Goal: Feedback & Contribution: Contribute content

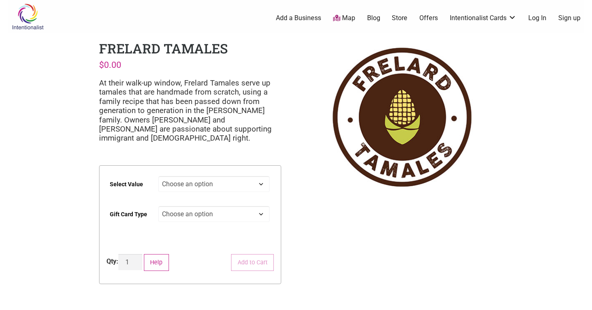
click at [295, 18] on link "Add a Business" at bounding box center [298, 18] width 45 height 9
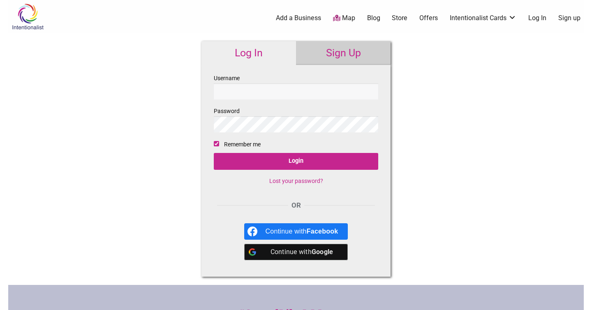
click at [325, 52] on link "Sign Up" at bounding box center [343, 53] width 94 height 24
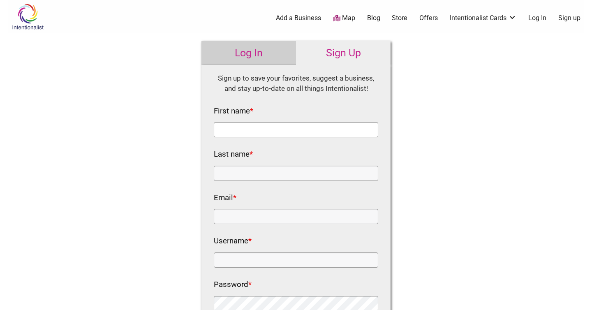
click at [328, 135] on input "First name *" at bounding box center [296, 129] width 164 height 15
type input "Molly"
type input "Reagan"
type input "mollyreagan@gmail.com"
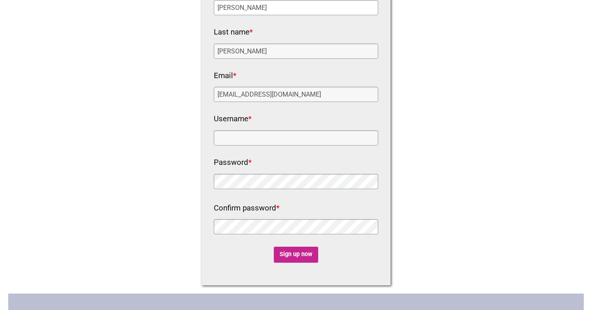
scroll to position [145, 0]
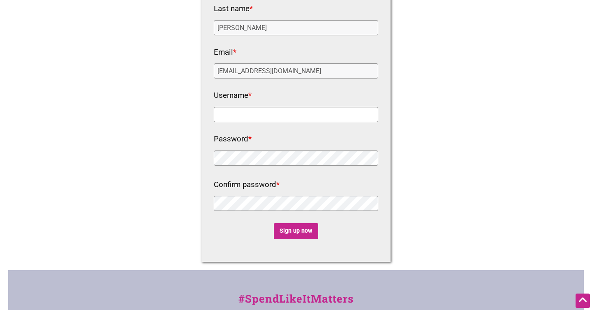
click at [308, 119] on input "Username *" at bounding box center [296, 114] width 164 height 15
type input "iloveiraglass"
click at [313, 212] on div at bounding box center [296, 204] width 164 height 17
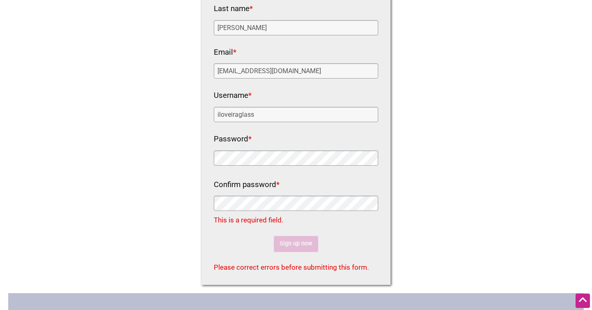
click at [159, 160] on div "Intentionalist Spend like it matters 0 Add a Business Map Blog Store Offers Int…" at bounding box center [295, 177] width 575 height 645
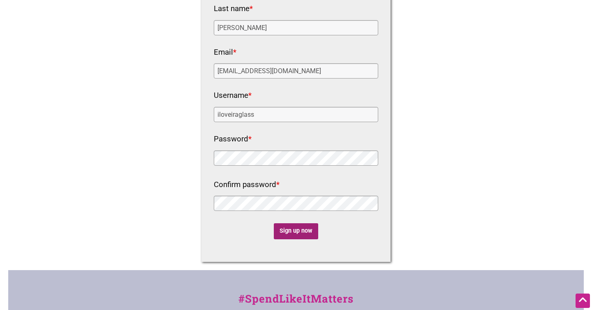
click at [276, 235] on input "Sign up now" at bounding box center [296, 231] width 45 height 16
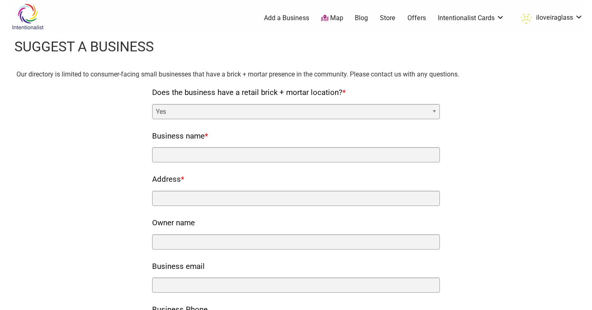
click at [306, 115] on select "Yes No" at bounding box center [296, 111] width 288 height 15
click at [152, 104] on select "Yes No" at bounding box center [296, 111] width 288 height 15
click at [299, 145] on div "Business name *" at bounding box center [296, 145] width 288 height 33
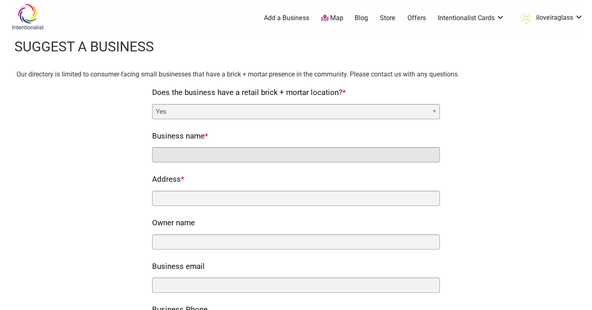
click at [297, 157] on input "Business name *" at bounding box center [296, 154] width 288 height 15
type input "Second Act Kids"
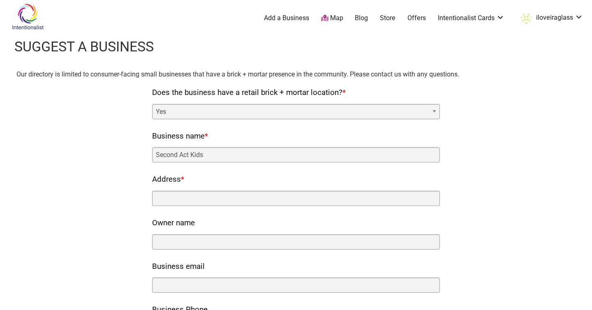
type input "4411 Wallingford Ave N Ste C"
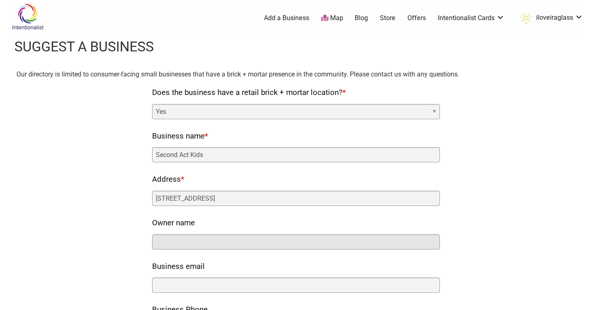
type input "Molly Reagan"
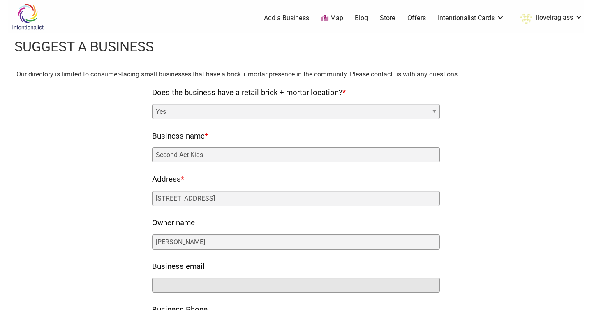
type input "hello@secondactkids.com"
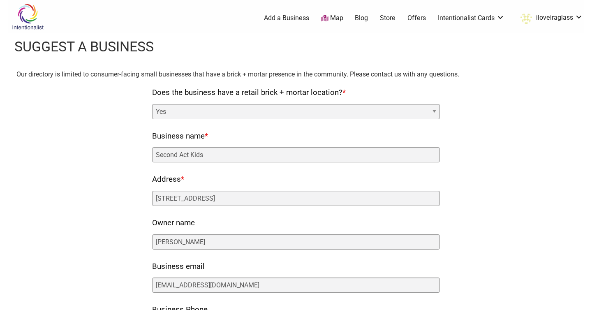
type input "4257360905"
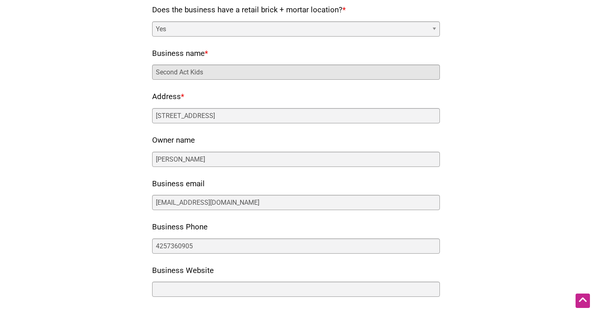
scroll to position [110, 0]
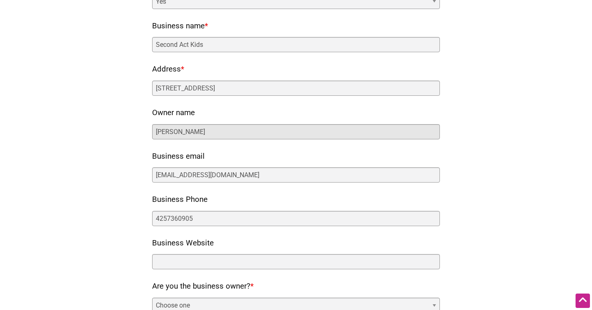
drag, startPoint x: 222, startPoint y: 129, endPoint x: 158, endPoint y: 126, distance: 64.6
click at [158, 125] on input "Molly Reagan" at bounding box center [296, 131] width 288 height 15
click at [155, 128] on input "Molly Reagan" at bounding box center [296, 131] width 288 height 15
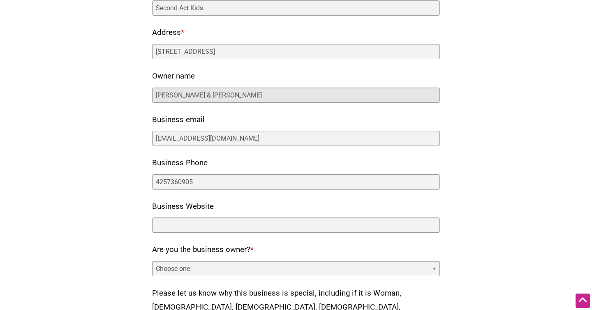
scroll to position [147, 0]
type input "Amilcar Alfaro & Molly Reagan"
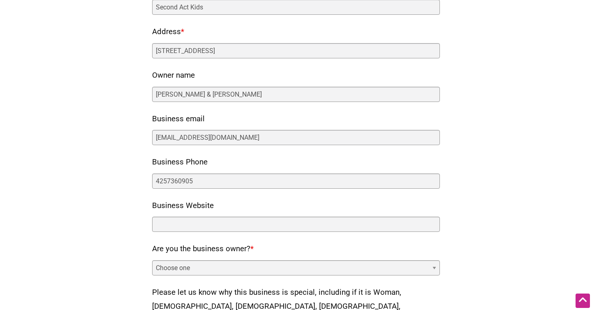
click at [219, 214] on div "Business Website" at bounding box center [296, 215] width 288 height 33
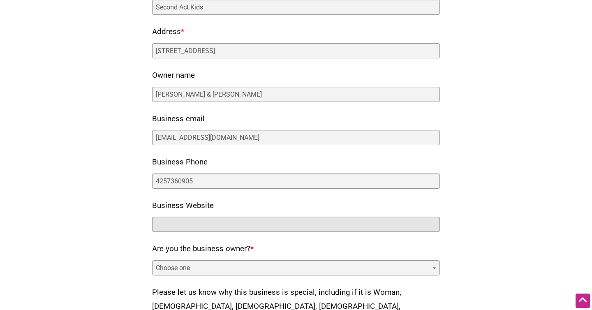
click at [220, 221] on input "Business Website" at bounding box center [296, 224] width 288 height 15
type input "q"
type input "https://www.secondactkids.com"
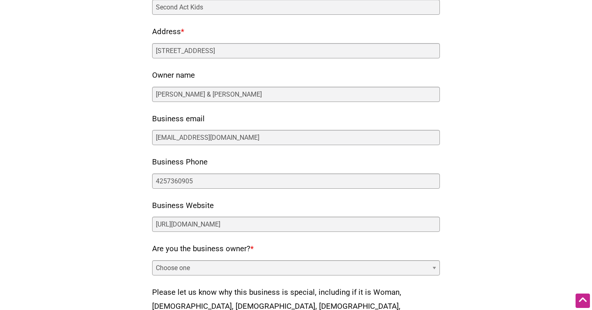
click at [190, 272] on select "Choose one Yes No" at bounding box center [296, 267] width 288 height 15
select select "yes"
click at [152, 260] on select "Choose one Yes No" at bounding box center [296, 267] width 288 height 15
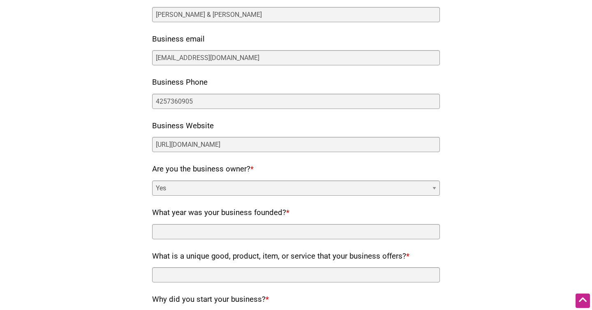
scroll to position [231, 0]
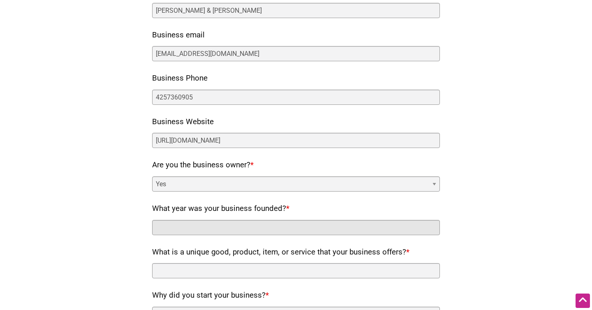
click at [230, 223] on input "What year was your business founded? *" at bounding box center [296, 227] width 288 height 15
type input "2025"
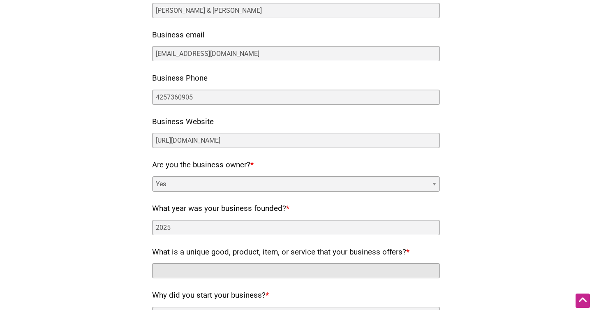
click at [194, 263] on input "What is a unique good, product, item, or service that your business offers? *" at bounding box center [296, 270] width 288 height 15
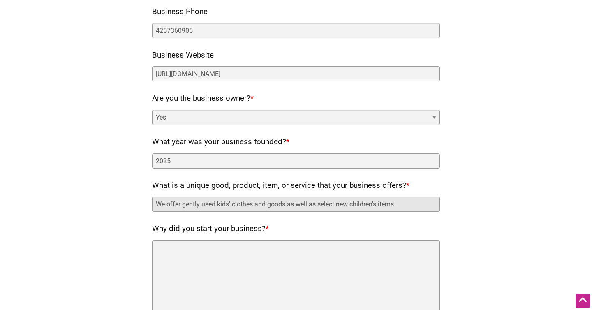
scroll to position [316, 0]
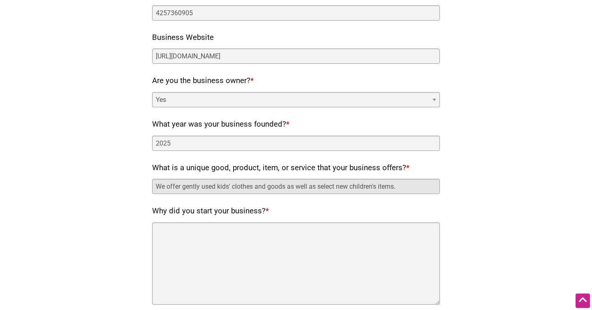
click at [254, 189] on input "We offer gently used kids' clothes and goods as well as select new children's i…" at bounding box center [296, 186] width 288 height 15
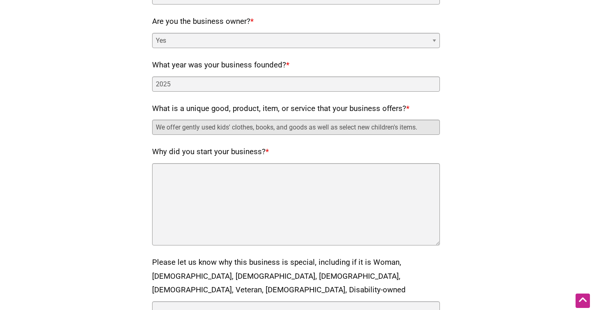
scroll to position [385, 0]
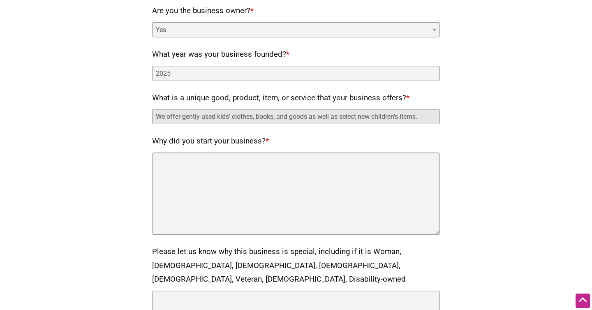
type input "We offer gently used kids' clothes, books, and goods as well as select new chil…"
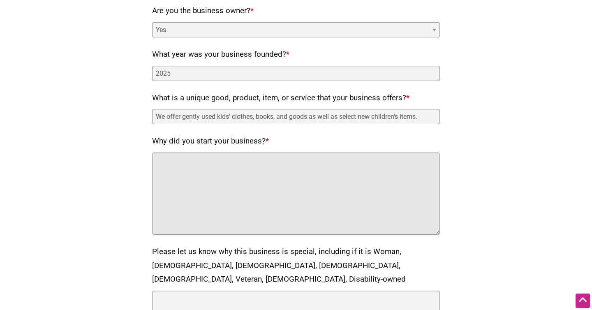
click at [234, 196] on textarea "Why did you start your business? *" at bounding box center [296, 193] width 288 height 82
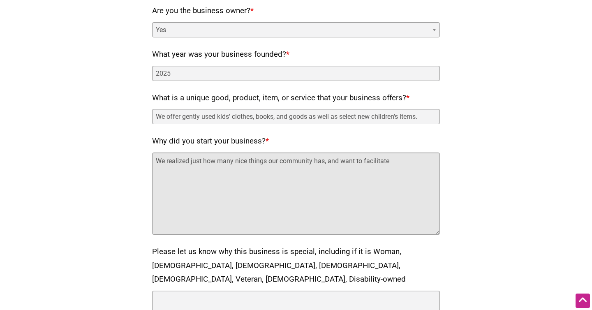
click at [299, 180] on textarea "We realized just how many nice things our community has, and want to facilitate" at bounding box center [296, 193] width 288 height 82
click at [326, 162] on textarea "We realized just how many nice things our community has, and want to facilitate…" at bounding box center [296, 193] width 288 height 82
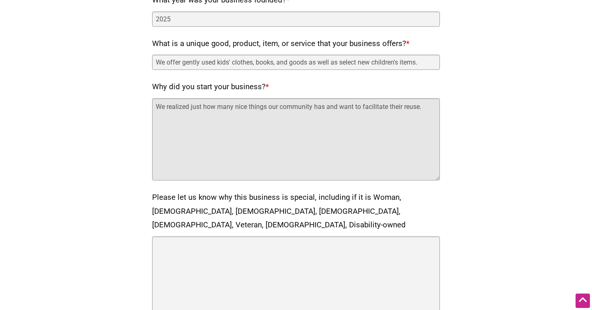
scroll to position [445, 0]
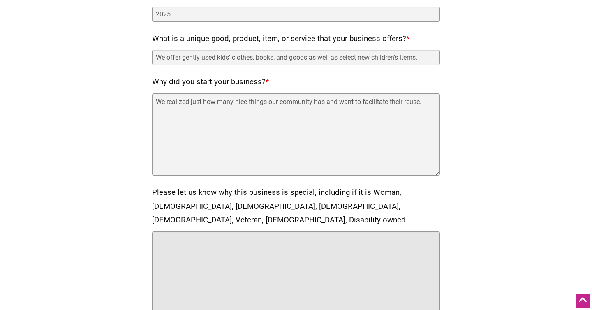
click at [332, 272] on textarea "Please let us know why this business is special, including if it is Woman, Blac…" at bounding box center [296, 272] width 288 height 82
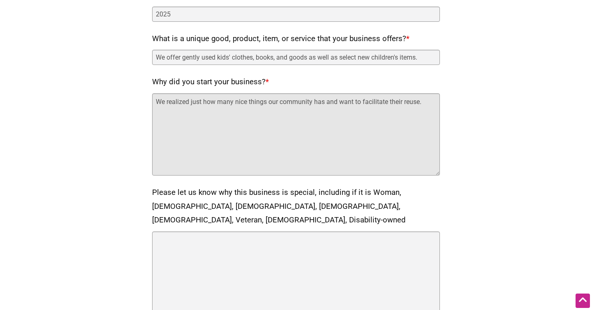
click at [419, 103] on textarea "We realized just how many nice things our community has and want to facilitate …" at bounding box center [296, 134] width 288 height 82
type textarea "We realized just how many nice things our community has and want to facilitate …"
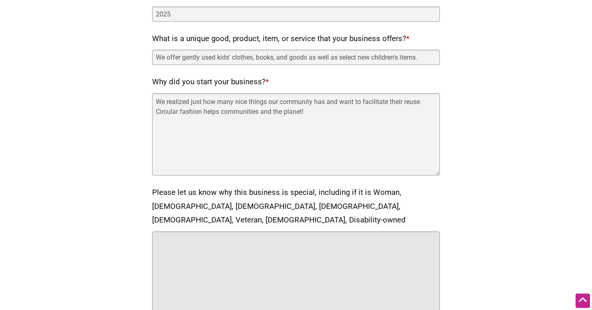
click at [374, 242] on textarea "Please let us know why this business is special, including if it is Woman, Blac…" at bounding box center [296, 272] width 288 height 82
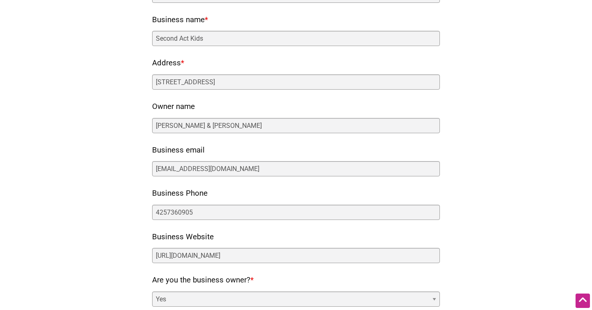
scroll to position [114, 0]
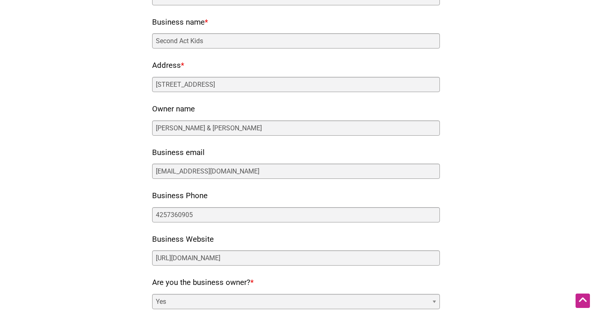
type textarea "Woman and Latino"
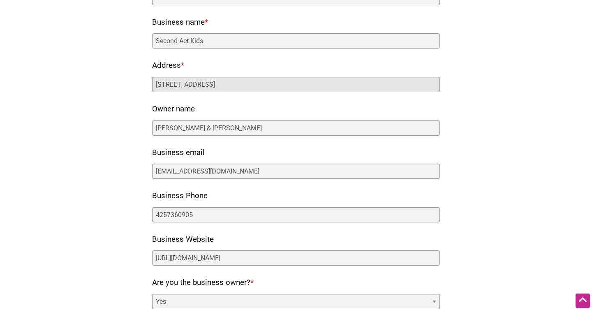
click at [265, 85] on input "4411 Wallingford Ave N Ste C" at bounding box center [296, 84] width 288 height 15
type input "4411 Wallingford Ave N Ste C, Seattle, WA 98103"
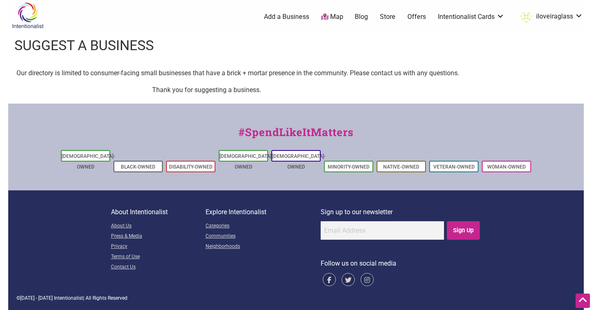
scroll to position [0, 0]
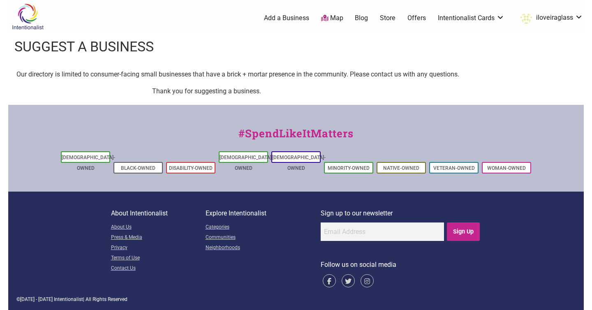
click at [30, 19] on img at bounding box center [27, 16] width 39 height 27
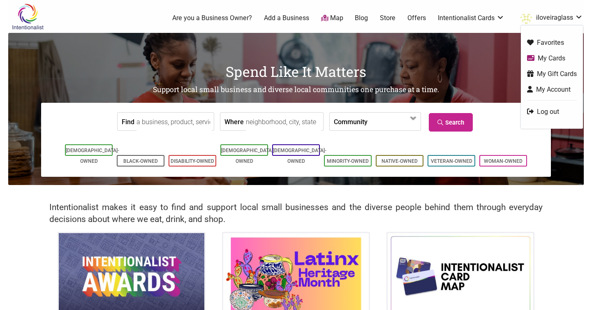
click at [567, 19] on link "iloveiraglass" at bounding box center [549, 18] width 67 height 15
click at [34, 20] on img at bounding box center [27, 16] width 39 height 27
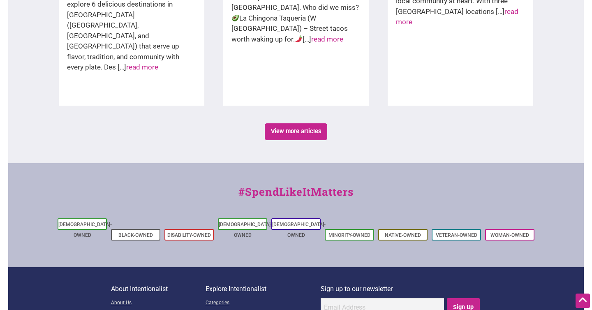
scroll to position [1441, 0]
